Goal: Task Accomplishment & Management: Manage account settings

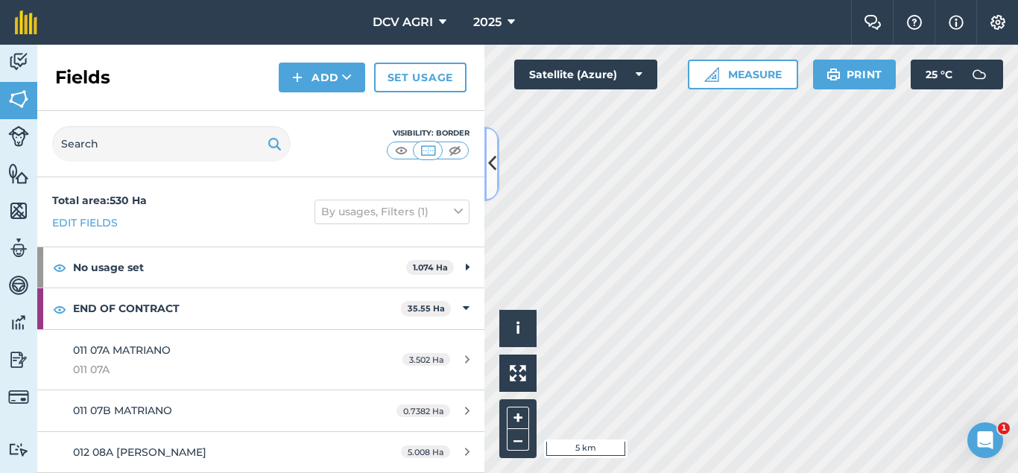
click at [497, 161] on button at bounding box center [491, 164] width 15 height 75
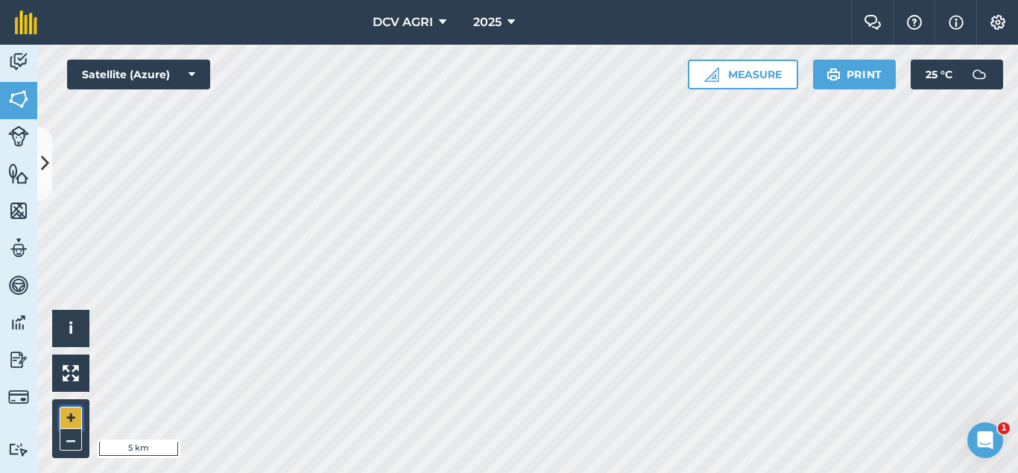
click at [60, 416] on button "+" at bounding box center [71, 418] width 22 height 22
click at [72, 419] on button "+" at bounding box center [71, 418] width 22 height 22
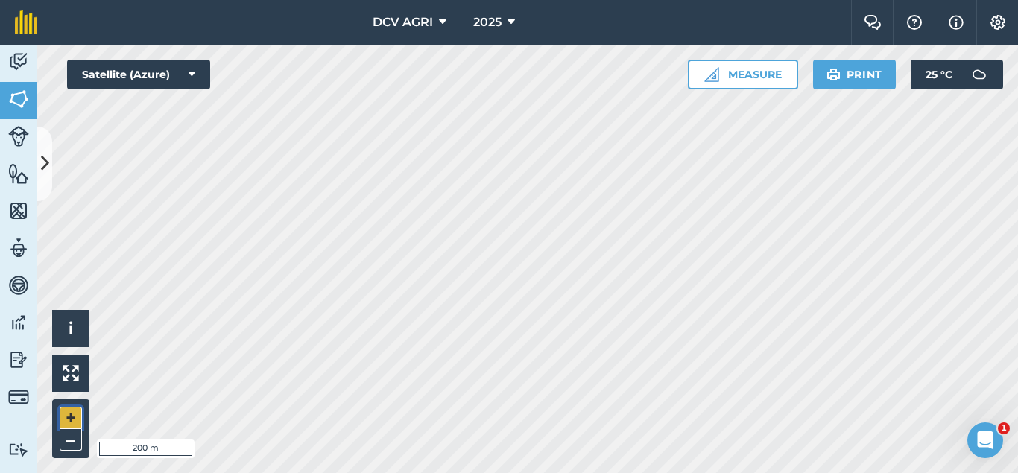
click at [72, 414] on button "+" at bounding box center [71, 418] width 22 height 22
click at [74, 419] on button "+" at bounding box center [71, 418] width 22 height 22
click at [47, 140] on button at bounding box center [44, 164] width 15 height 75
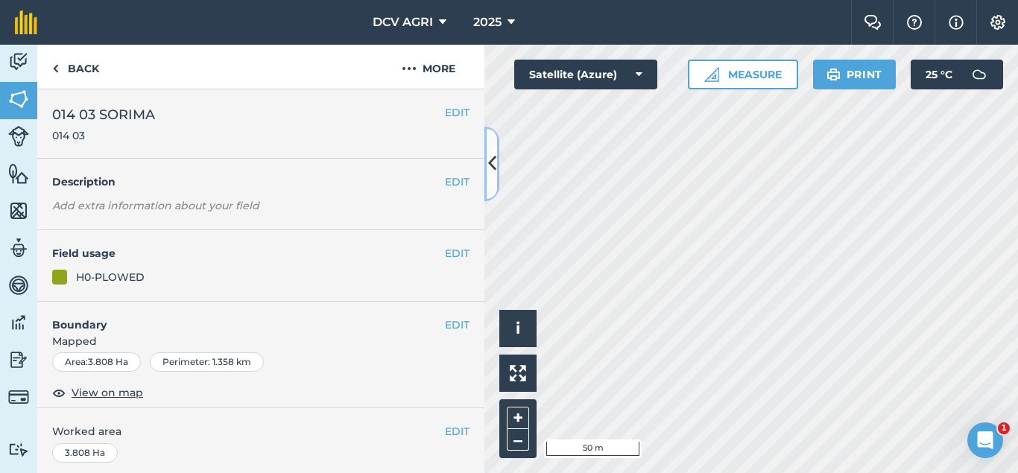
click at [494, 173] on icon at bounding box center [492, 164] width 8 height 26
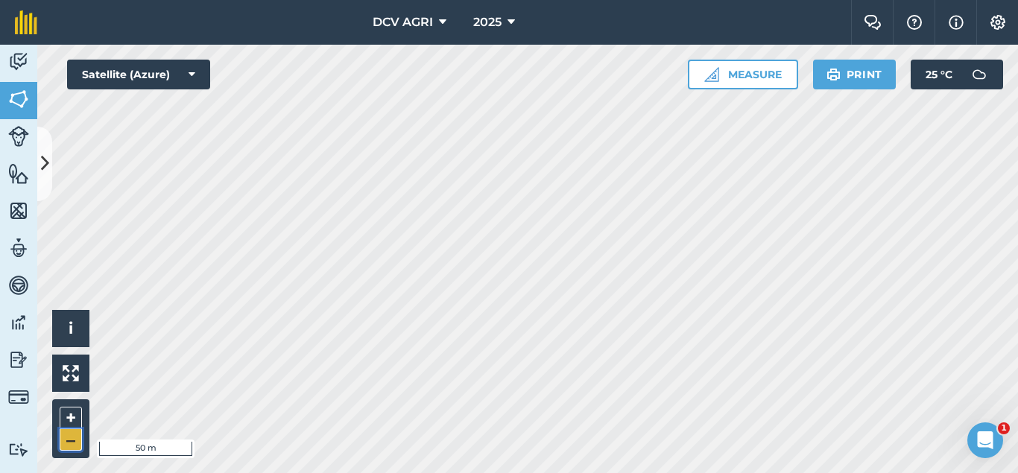
click at [74, 439] on button "–" at bounding box center [71, 440] width 22 height 22
click at [42, 170] on icon at bounding box center [45, 164] width 8 height 26
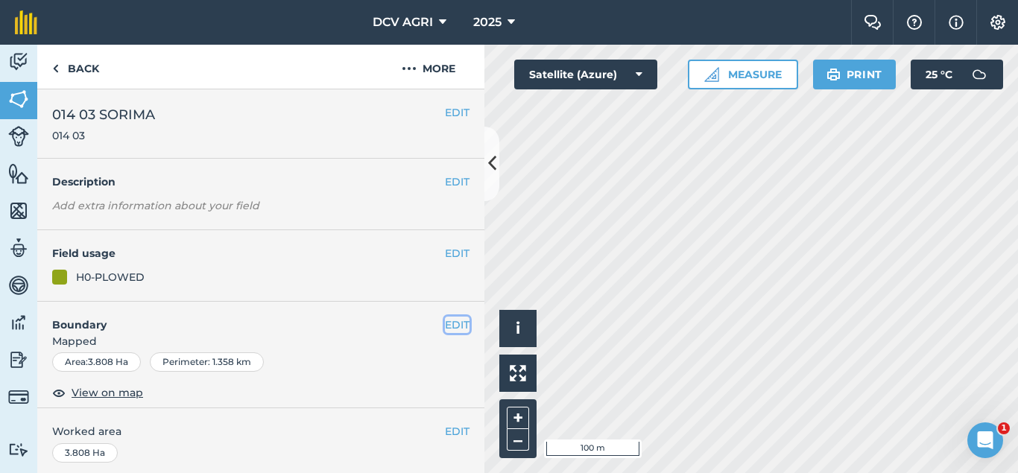
click at [457, 320] on button "EDIT" at bounding box center [457, 325] width 25 height 16
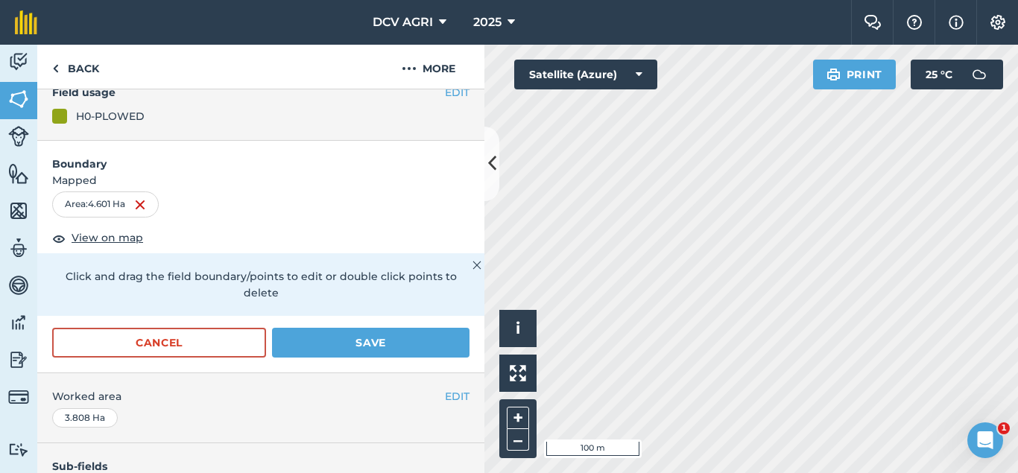
scroll to position [174, 0]
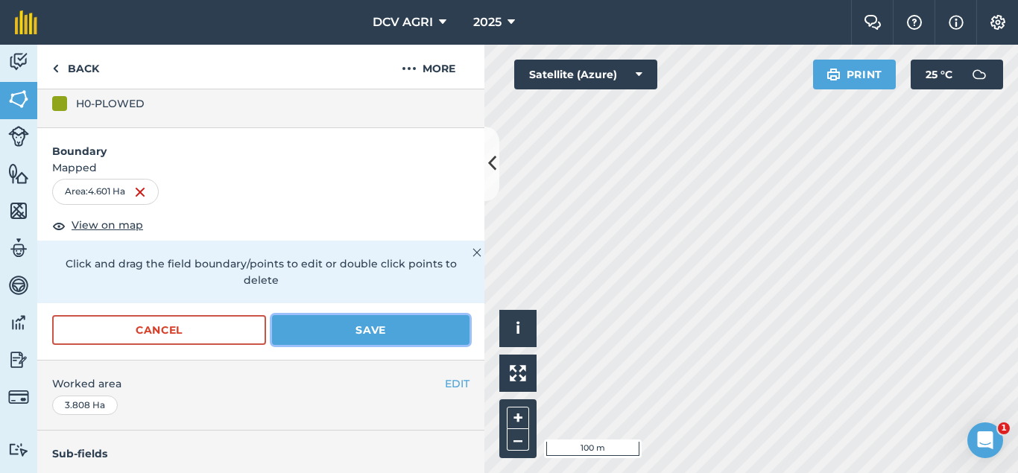
click at [397, 315] on button "Save" at bounding box center [370, 330] width 197 height 30
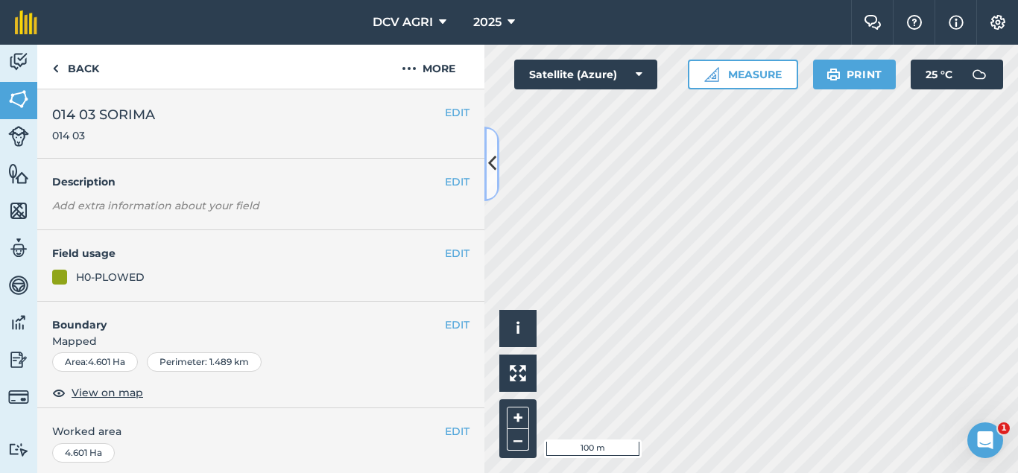
click at [496, 171] on button at bounding box center [491, 164] width 15 height 75
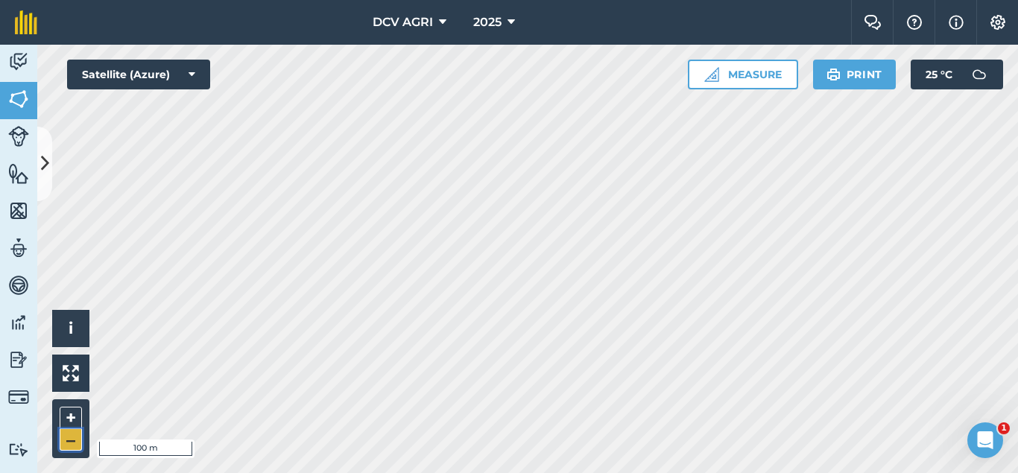
click at [66, 441] on button "–" at bounding box center [71, 440] width 22 height 22
click at [75, 416] on button "+" at bounding box center [71, 418] width 22 height 22
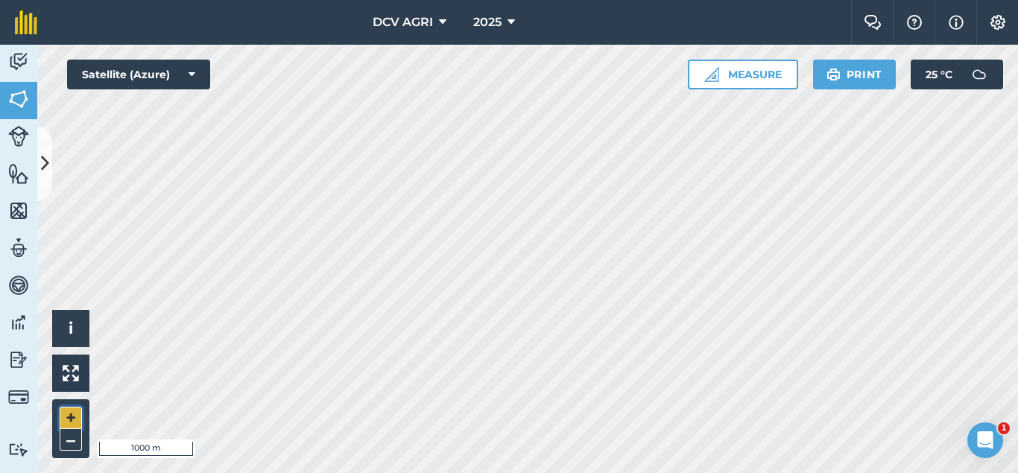
click at [75, 416] on button "+" at bounding box center [71, 418] width 22 height 22
click at [70, 419] on button "+" at bounding box center [71, 418] width 22 height 22
click at [71, 445] on button "–" at bounding box center [71, 440] width 22 height 22
click at [77, 417] on button "+" at bounding box center [71, 418] width 22 height 22
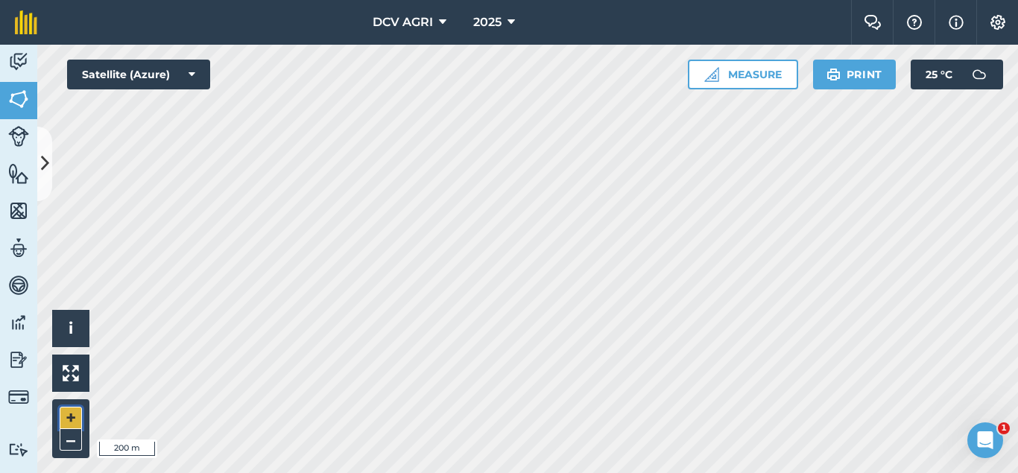
click at [77, 417] on button "+" at bounding box center [71, 418] width 22 height 22
click at [79, 437] on button "–" at bounding box center [71, 440] width 22 height 22
click at [70, 417] on button "+" at bounding box center [71, 418] width 22 height 22
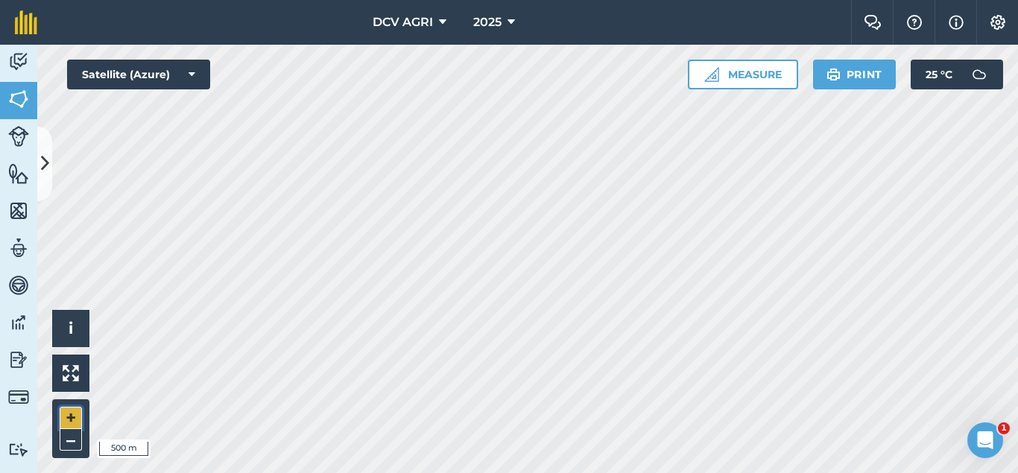
click at [70, 417] on button "+" at bounding box center [71, 418] width 22 height 22
click at [63, 418] on button "+" at bounding box center [71, 418] width 22 height 22
click at [76, 437] on button "–" at bounding box center [71, 440] width 22 height 22
click at [75, 416] on button "+" at bounding box center [71, 418] width 22 height 22
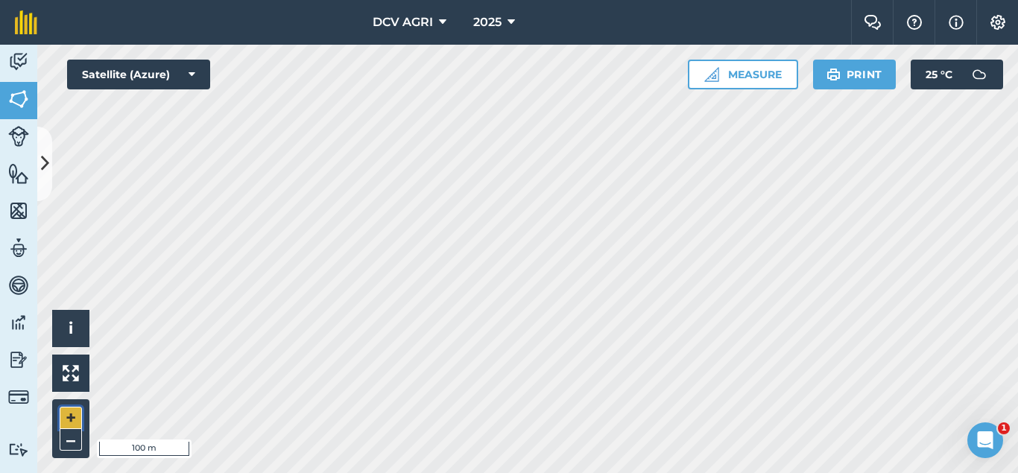
click at [65, 410] on button "+" at bounding box center [71, 418] width 22 height 22
click at [76, 442] on button "–" at bounding box center [71, 440] width 22 height 22
click at [72, 413] on button "+" at bounding box center [71, 418] width 22 height 22
click at [66, 441] on button "–" at bounding box center [71, 440] width 22 height 22
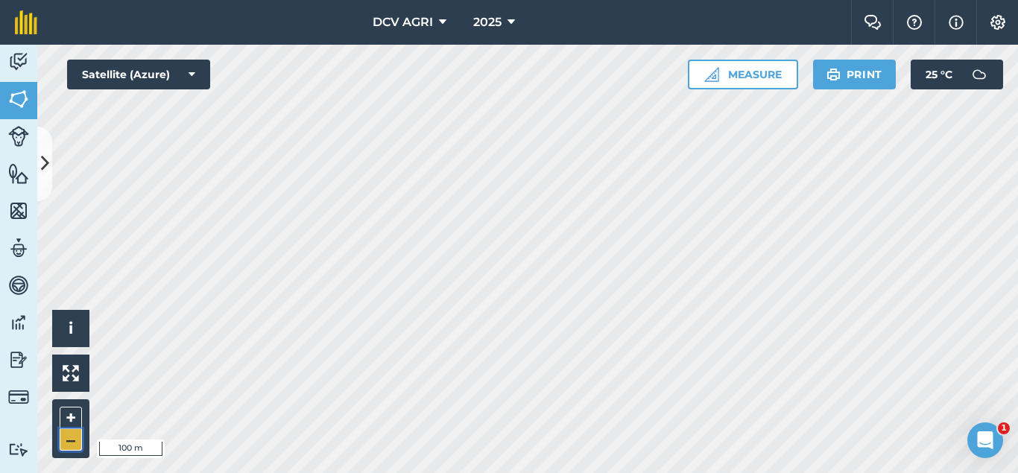
click at [66, 441] on button "–" at bounding box center [71, 440] width 22 height 22
click at [69, 420] on button "+" at bounding box center [71, 418] width 22 height 22
click at [61, 449] on button "–" at bounding box center [71, 440] width 22 height 22
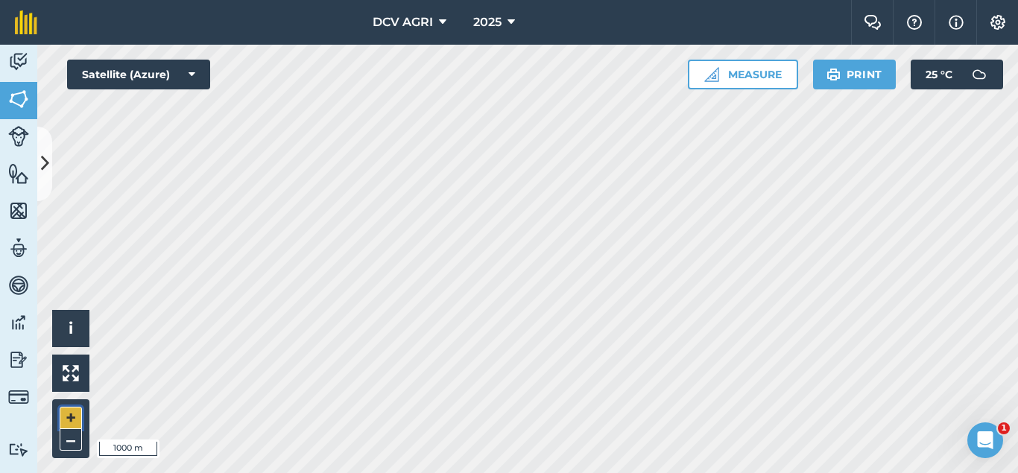
click at [77, 416] on button "+" at bounding box center [71, 418] width 22 height 22
click at [68, 444] on button "–" at bounding box center [71, 440] width 22 height 22
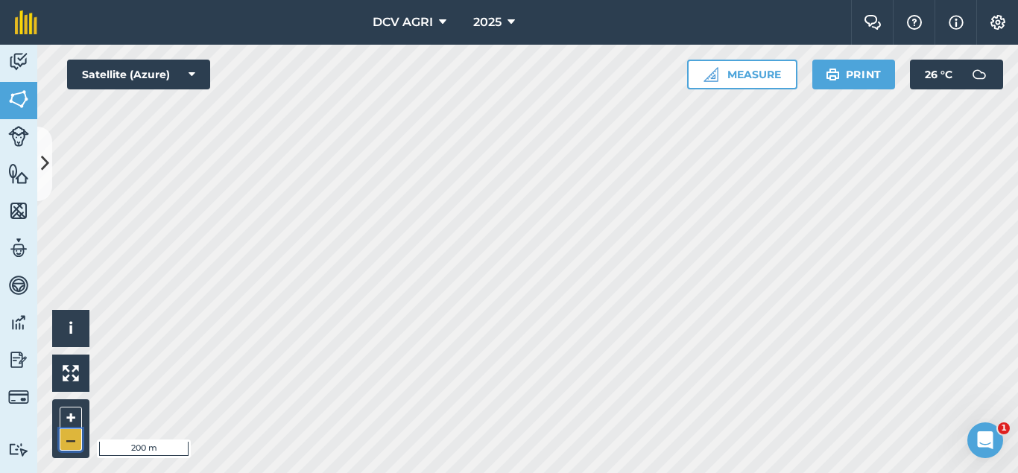
click at [68, 444] on button "–" at bounding box center [71, 440] width 22 height 22
click at [522, 36] on div "DCV AGRI 2025 Farm Chat Help Info Settings DCV AGRI - 2025 Reproduced with the …" at bounding box center [509, 236] width 1018 height 473
click at [69, 413] on button "+" at bounding box center [71, 418] width 22 height 22
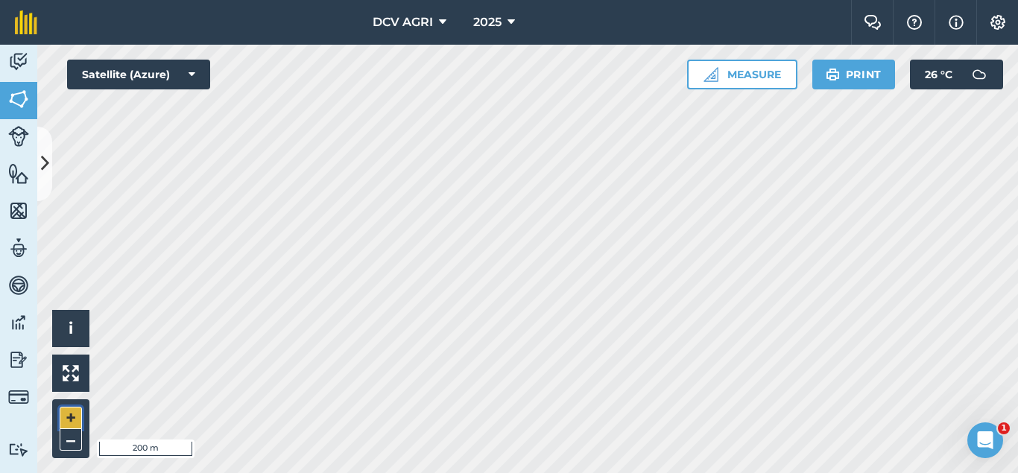
click at [72, 420] on button "+" at bounding box center [71, 418] width 22 height 22
click at [79, 442] on button "–" at bounding box center [71, 440] width 22 height 22
click at [75, 438] on button "–" at bounding box center [71, 440] width 22 height 22
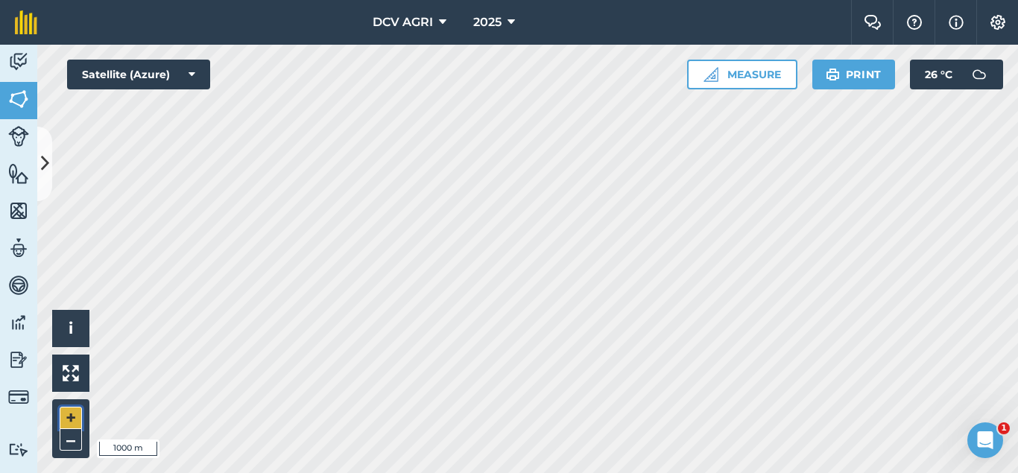
click at [68, 420] on button "+" at bounding box center [71, 418] width 22 height 22
click at [72, 419] on button "+" at bounding box center [71, 418] width 22 height 22
click at [74, 438] on button "–" at bounding box center [71, 440] width 22 height 22
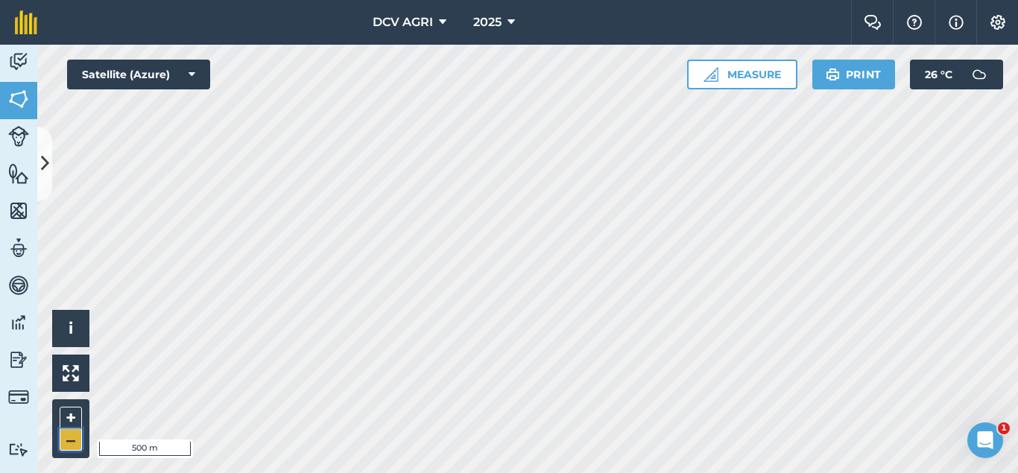
click at [74, 438] on button "–" at bounding box center [71, 440] width 22 height 22
click at [75, 416] on button "+" at bounding box center [71, 418] width 22 height 22
click at [72, 417] on button "+" at bounding box center [71, 418] width 22 height 22
click at [71, 440] on button "–" at bounding box center [71, 440] width 22 height 22
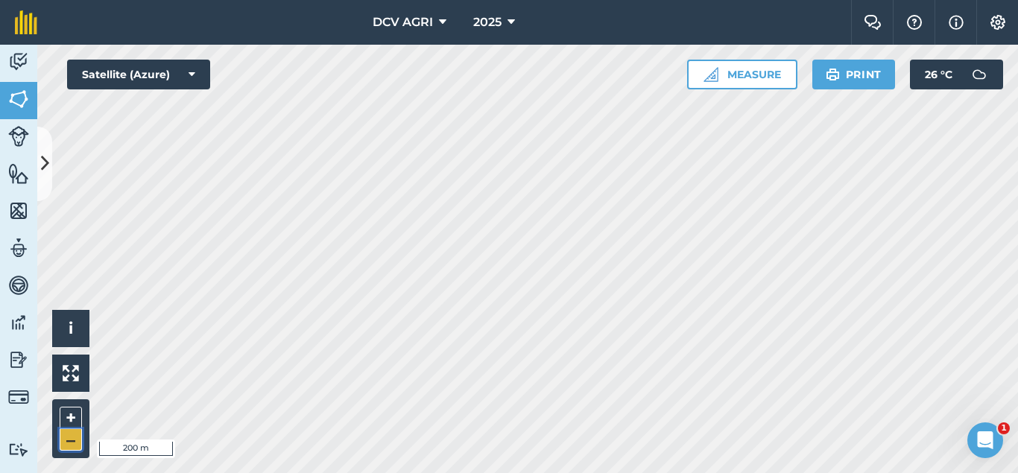
click at [71, 440] on button "–" at bounding box center [71, 440] width 22 height 22
click at [63, 418] on button "+" at bounding box center [71, 418] width 22 height 22
click at [72, 437] on button "–" at bounding box center [71, 440] width 22 height 22
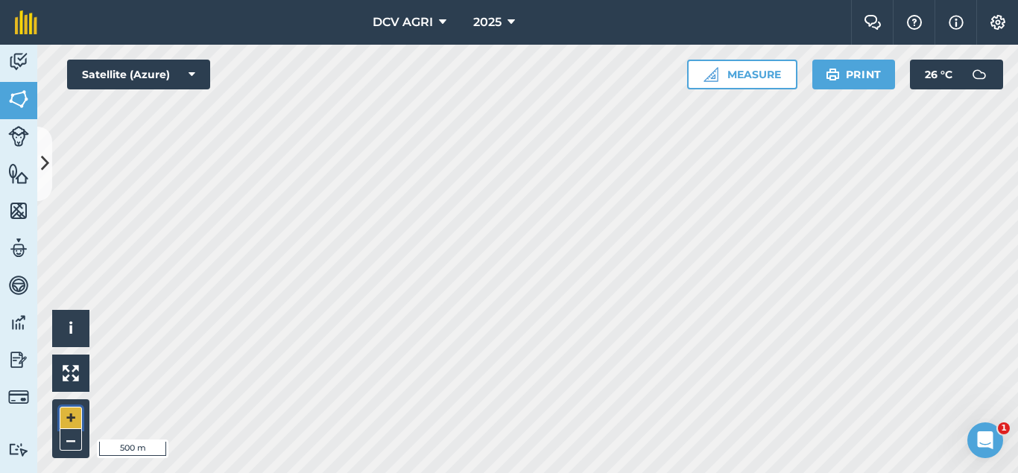
click at [73, 422] on button "+" at bounding box center [71, 418] width 22 height 22
click at [72, 438] on button "–" at bounding box center [71, 440] width 22 height 22
click at [69, 417] on button "+" at bounding box center [71, 418] width 22 height 22
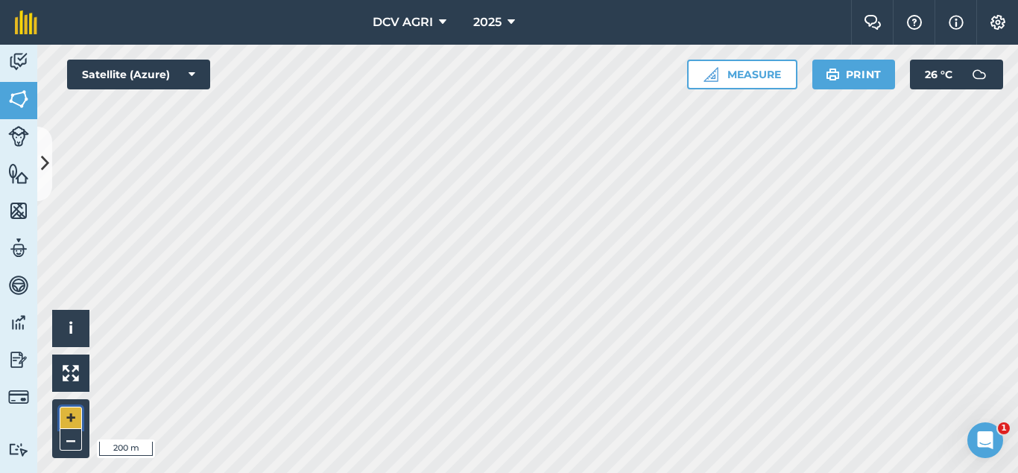
click at [69, 417] on button "+" at bounding box center [71, 418] width 22 height 22
click at [70, 438] on button "–" at bounding box center [71, 440] width 22 height 22
